Goal: Task Accomplishment & Management: Manage account settings

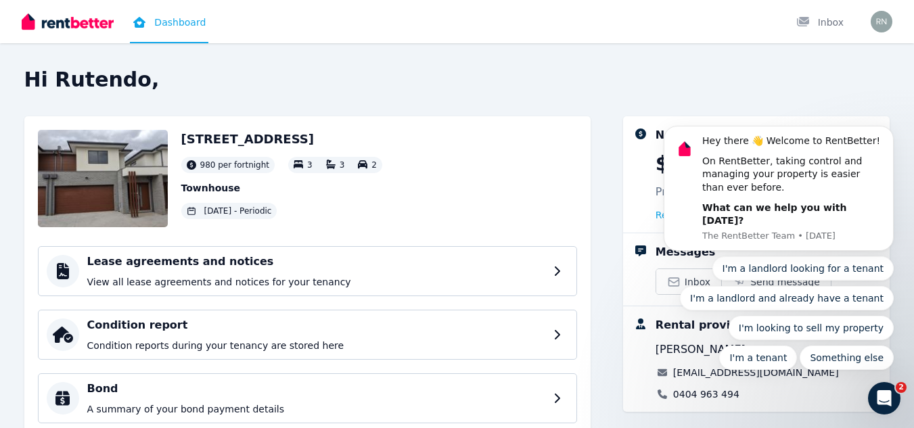
click at [608, 296] on div "19/[GEOGRAPHIC_DATA] 980 per fortnight 3 3 2 Townhouse [DATE] - Periodic Lease …" at bounding box center [457, 378] width 866 height 525
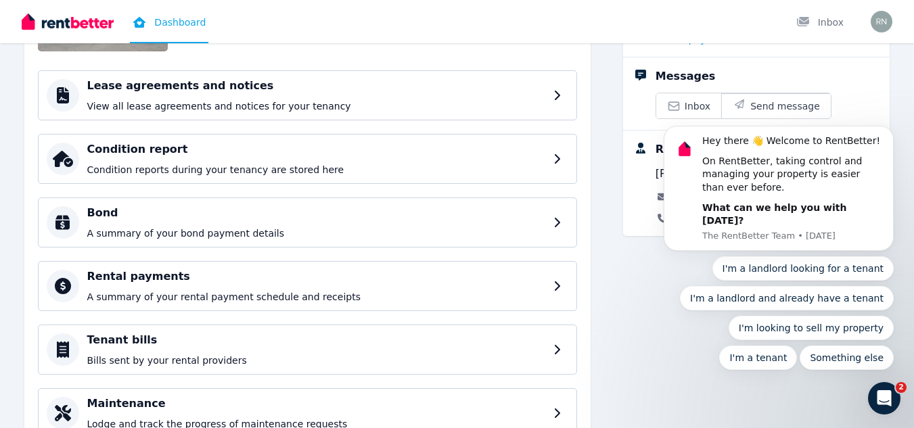
scroll to position [237, 0]
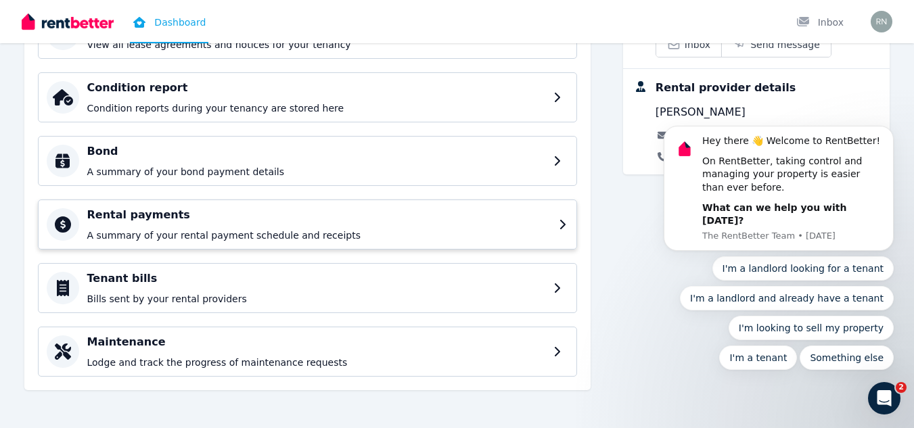
click at [148, 222] on h4 "Rental payments" at bounding box center [318, 215] width 463 height 16
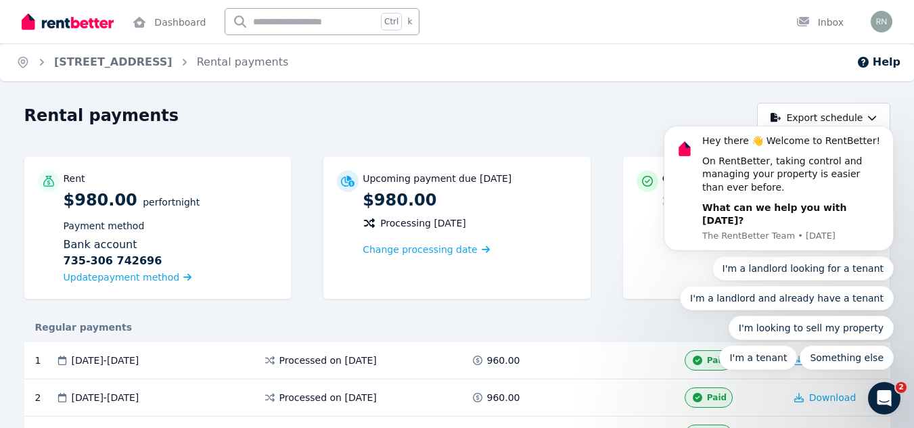
click at [298, 306] on div "Rent $980.00 per Fortnight Payment method Bank account [FINANCIAL_ID] [FINANCIA…" at bounding box center [457, 235] width 866 height 156
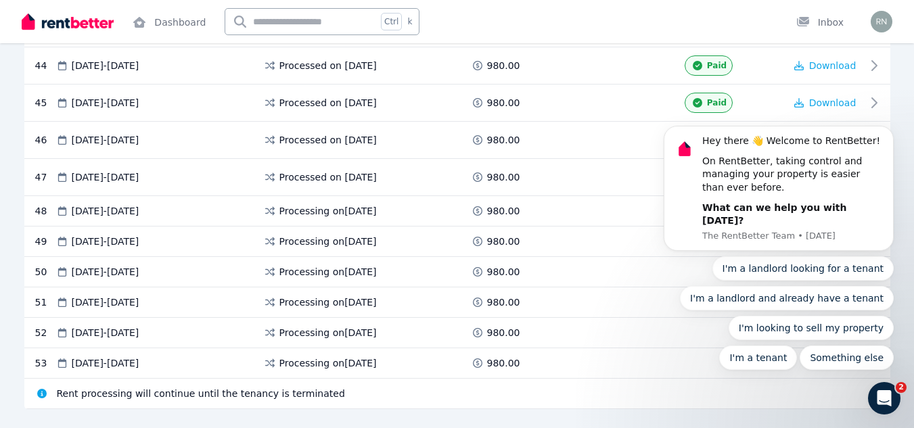
scroll to position [1925, 0]
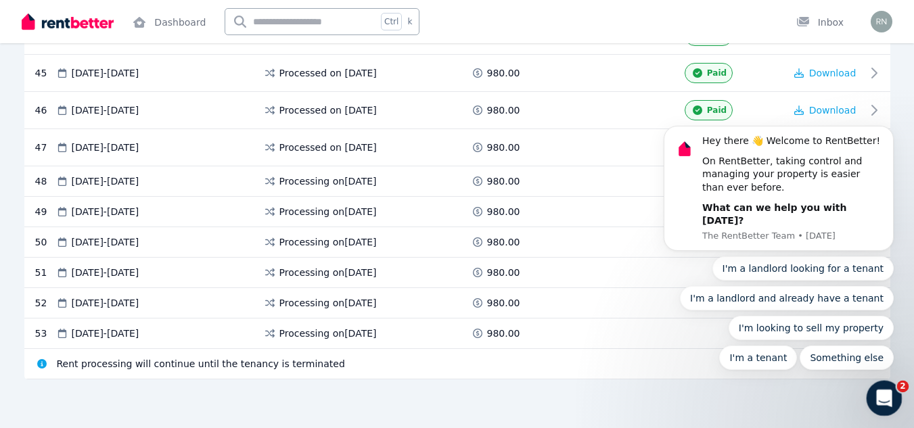
click at [877, 390] on icon "Open Intercom Messenger" at bounding box center [882, 397] width 22 height 22
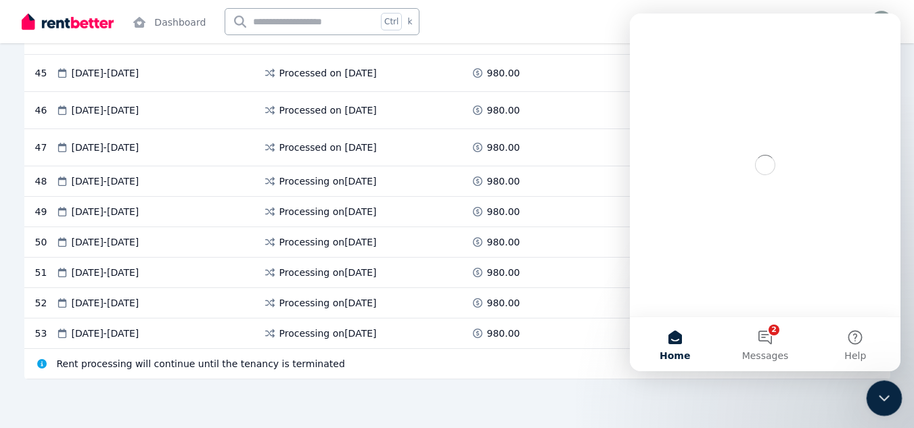
scroll to position [0, 0]
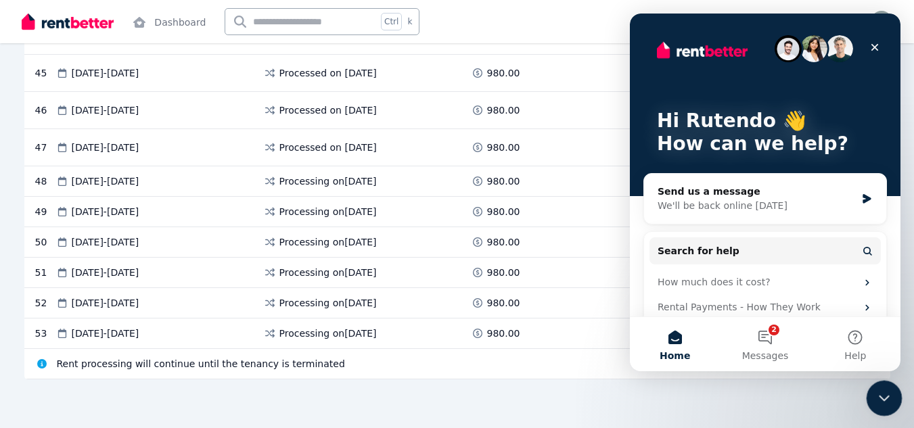
click at [877, 390] on icon "Close Intercom Messenger" at bounding box center [882, 396] width 16 height 16
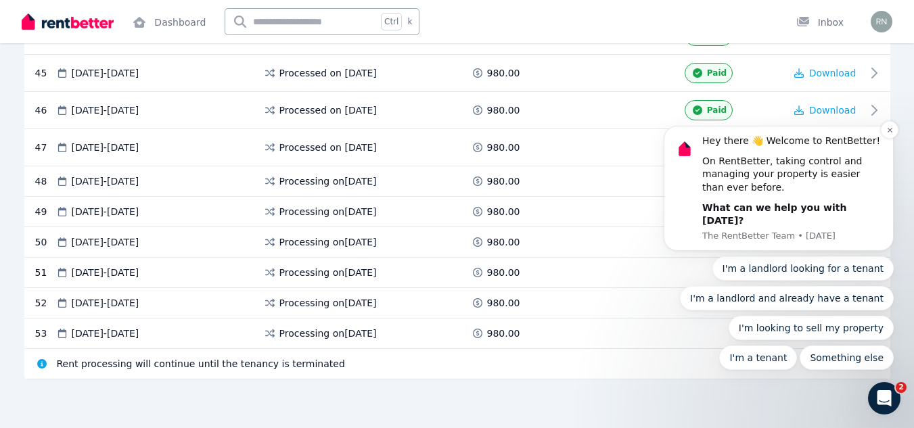
click at [883, 148] on div "Hey there 👋 Welcome to RentBetter!" at bounding box center [792, 142] width 181 height 14
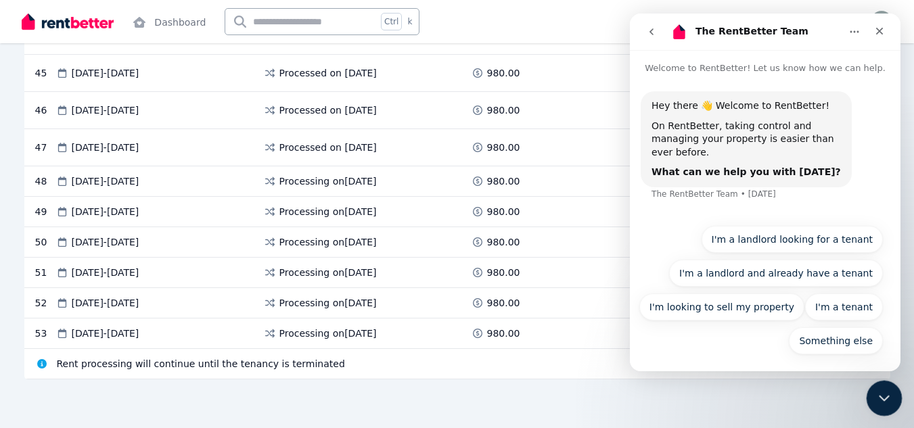
click at [880, 388] on icon "Close Intercom Messenger" at bounding box center [882, 396] width 16 height 16
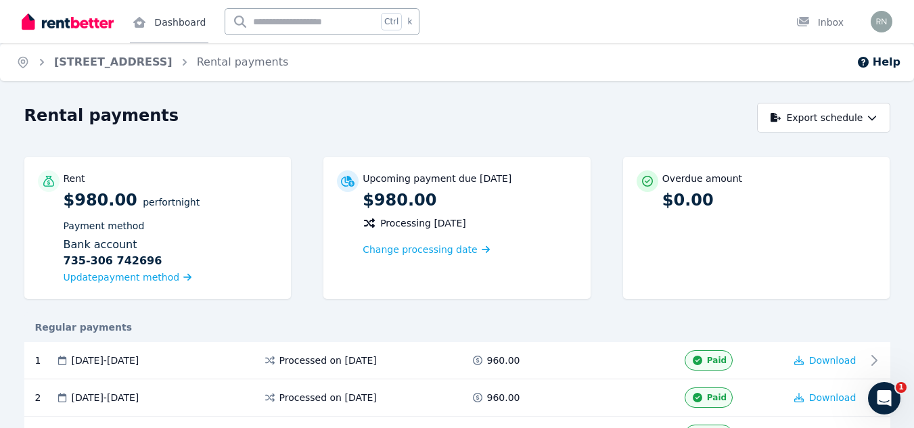
click at [189, 19] on link "Dashboard" at bounding box center [169, 21] width 78 height 43
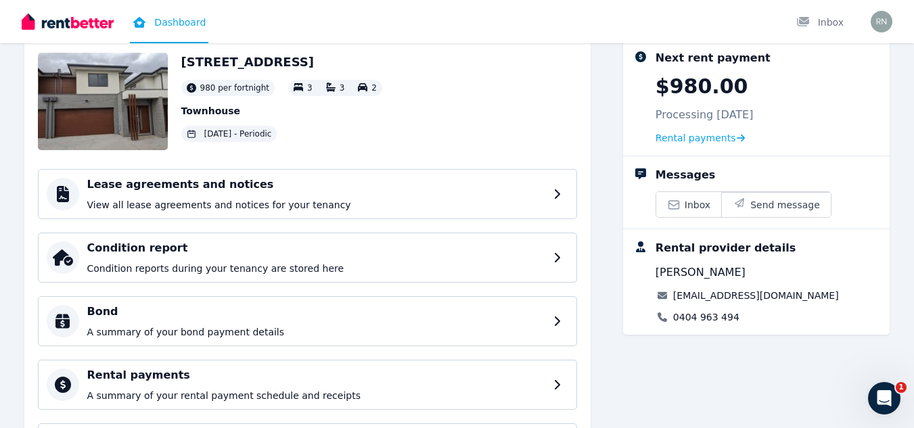
scroll to position [237, 0]
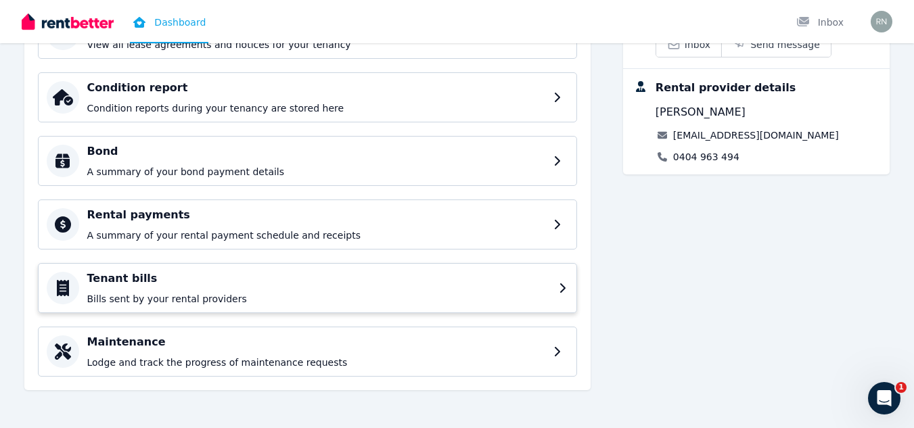
click at [314, 305] on p "Bills sent by your rental providers" at bounding box center [318, 299] width 463 height 14
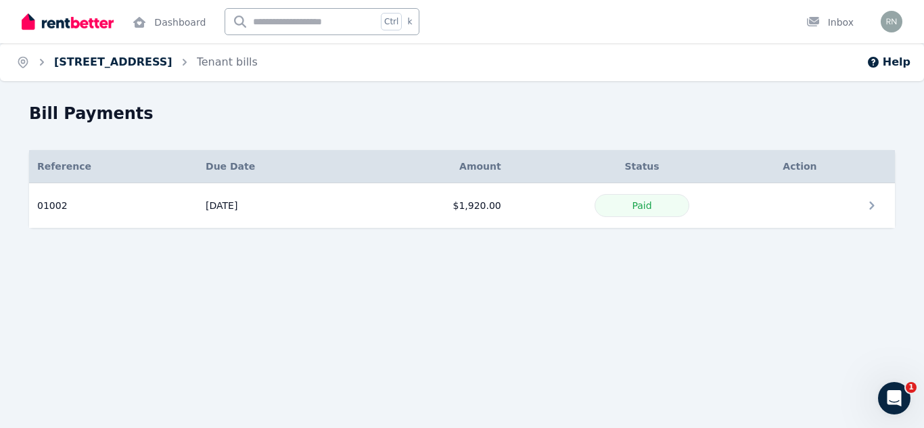
click at [173, 66] on link "[STREET_ADDRESS]" at bounding box center [113, 61] width 118 height 13
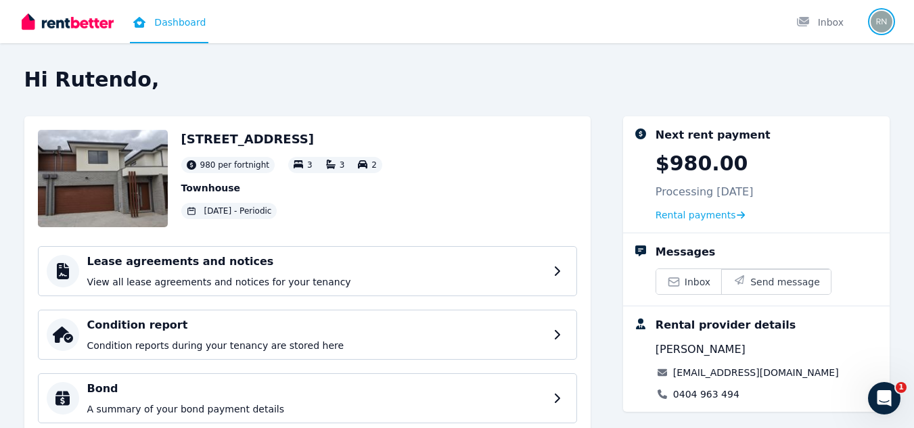
click at [879, 24] on img "button" at bounding box center [882, 22] width 22 height 22
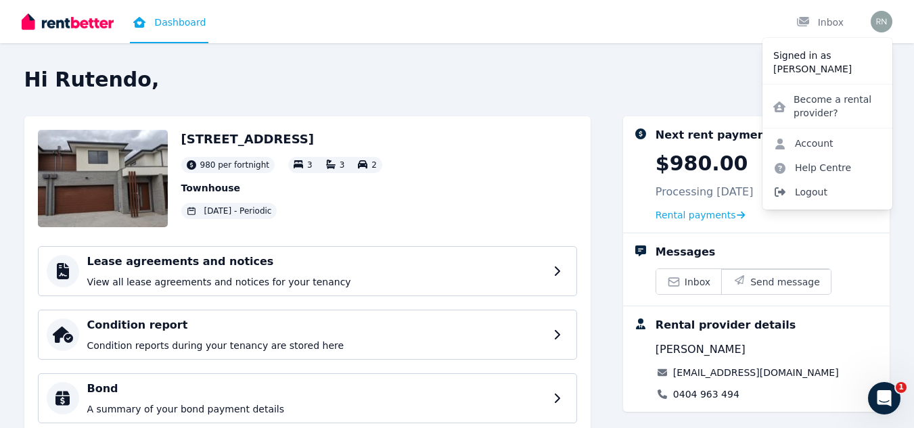
click at [785, 189] on icon at bounding box center [780, 192] width 14 height 11
